Goal: Use online tool/utility: Utilize a website feature to perform a specific function

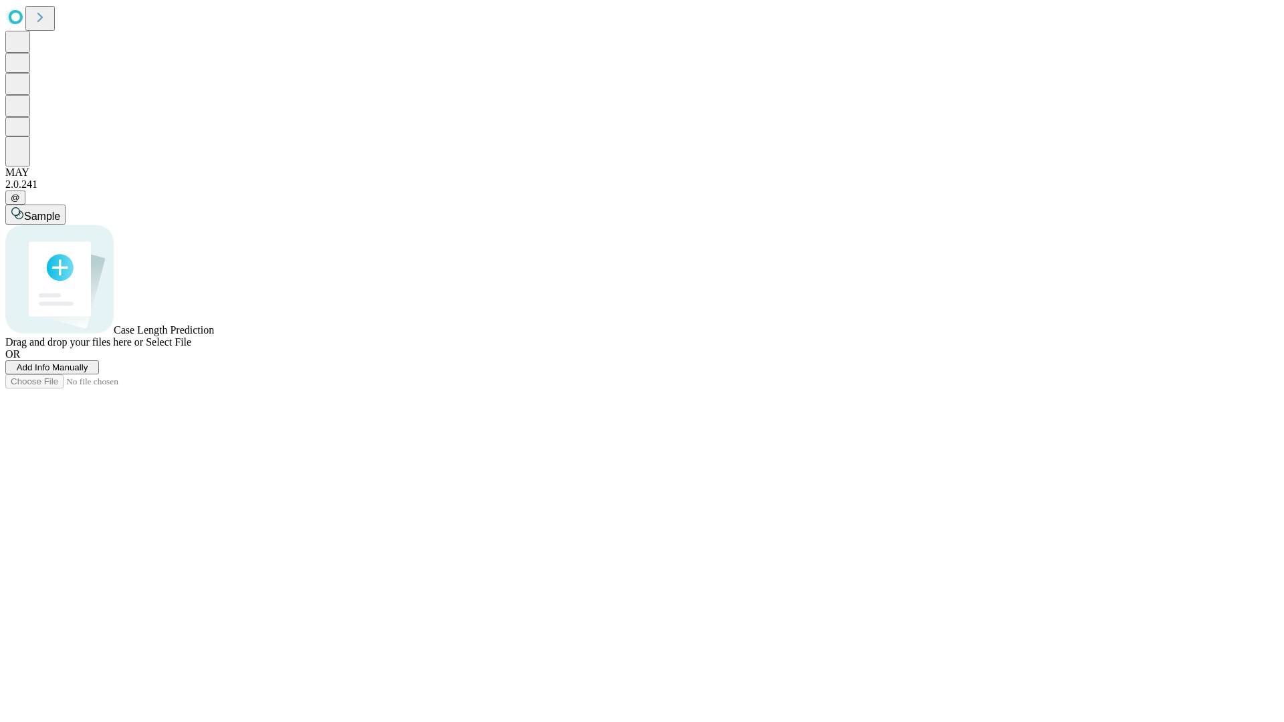
click at [88, 372] on span "Add Info Manually" at bounding box center [53, 367] width 72 height 10
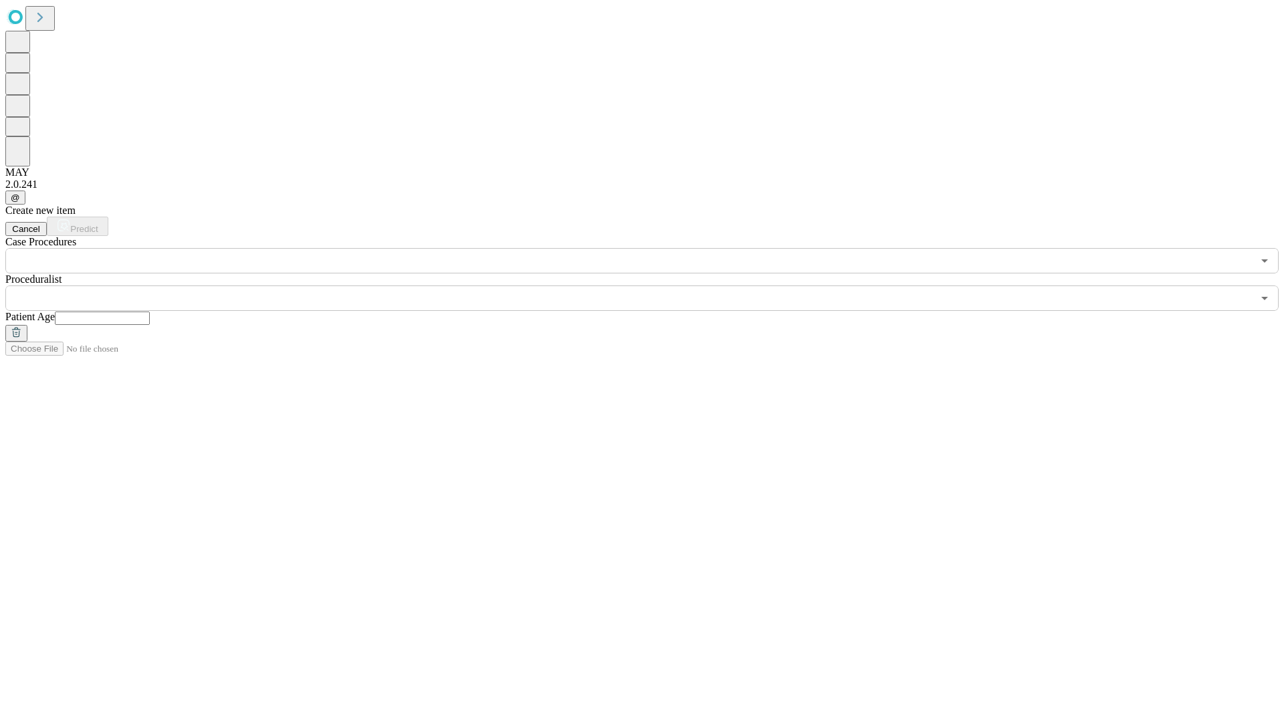
click at [150, 312] on input "text" at bounding box center [102, 318] width 95 height 13
type input "**"
click at [651, 286] on input "text" at bounding box center [628, 298] width 1247 height 25
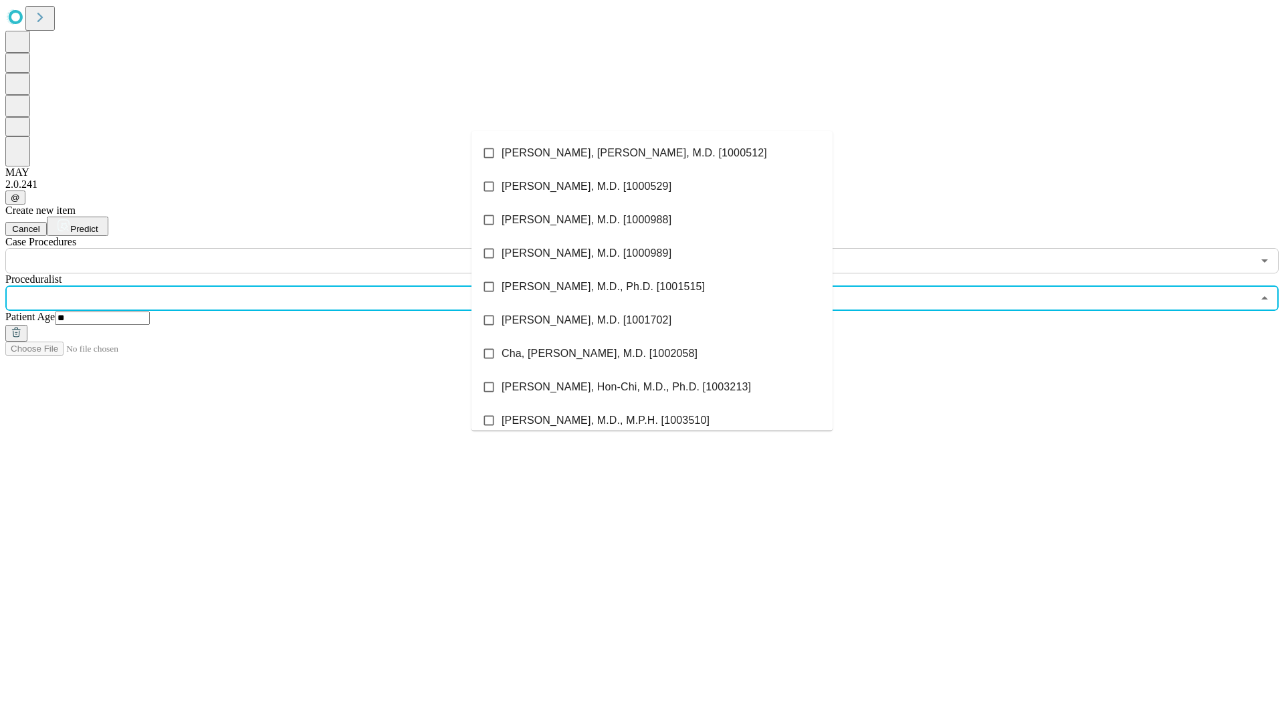
click at [652, 153] on li "[PERSON_NAME], [PERSON_NAME], M.D. [1000512]" at bounding box center [651, 152] width 361 height 33
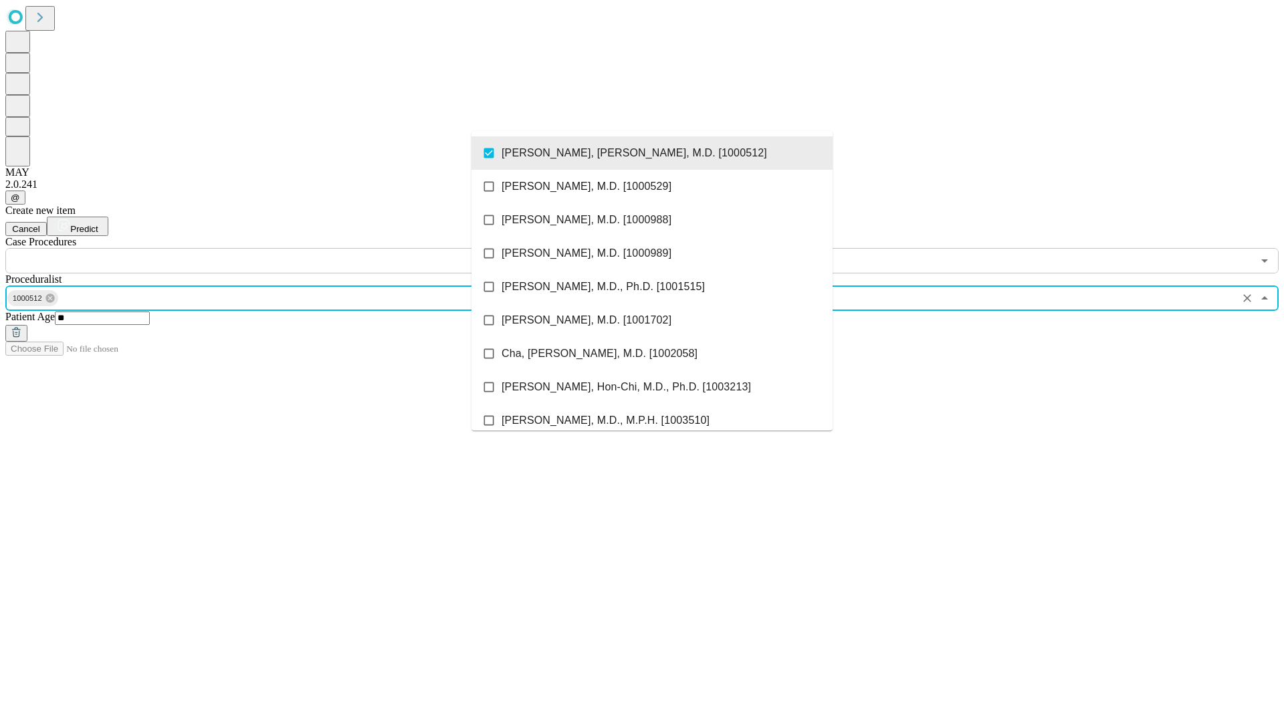
click at [281, 248] on input "text" at bounding box center [628, 260] width 1247 height 25
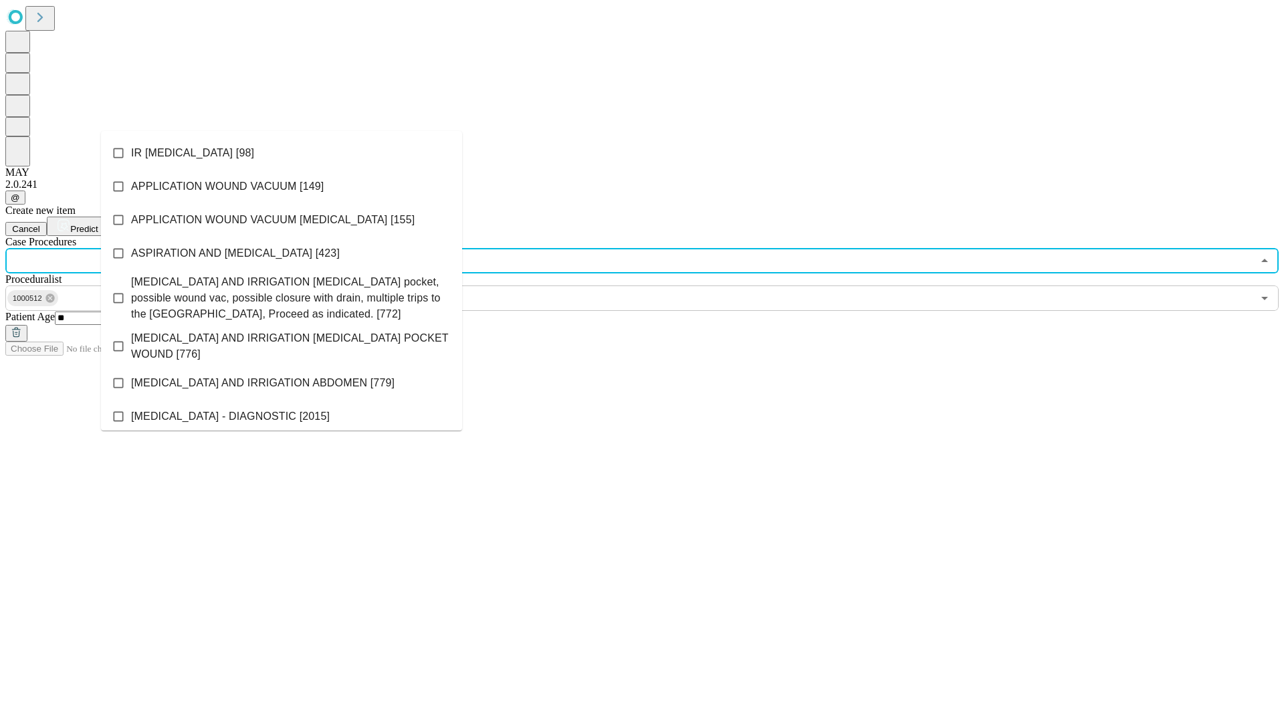
click at [282, 153] on li "IR [MEDICAL_DATA] [98]" at bounding box center [281, 152] width 361 height 33
click at [98, 224] on span "Predict" at bounding box center [83, 229] width 27 height 10
